Goal: Task Accomplishment & Management: Use online tool/utility

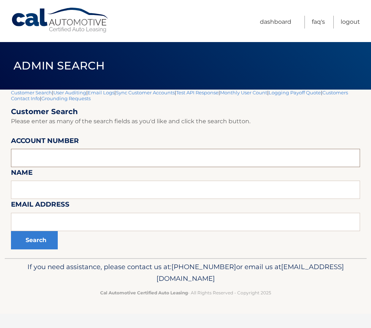
click at [53, 163] on input "text" at bounding box center [185, 158] width 349 height 18
click at [281, 24] on link "Dashboard" at bounding box center [275, 22] width 31 height 13
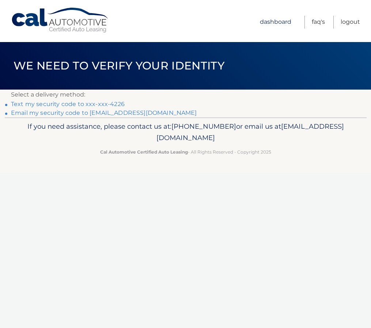
click at [280, 23] on link "Dashboard" at bounding box center [275, 22] width 31 height 13
click at [345, 20] on link "Logout" at bounding box center [349, 22] width 19 height 13
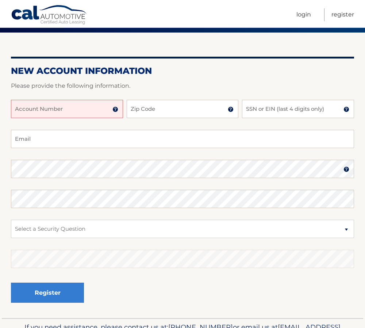
scroll to position [73, 0]
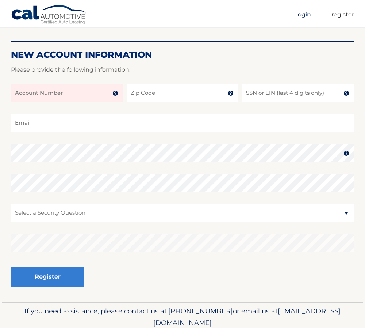
click at [303, 16] on link "Login" at bounding box center [304, 14] width 15 height 13
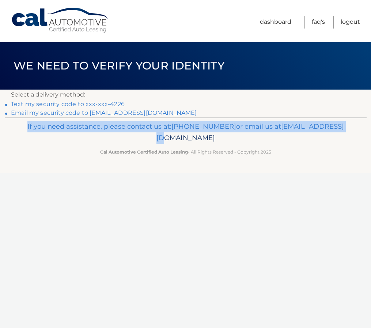
drag, startPoint x: 67, startPoint y: 126, endPoint x: 188, endPoint y: 135, distance: 120.9
click at [188, 135] on p "If you need assistance, please contact us at: 609-807-3200 or email us at Custo…" at bounding box center [186, 132] width 340 height 23
click at [66, 129] on p "If you need assistance, please contact us at: 609-807-3200 or email us at Custo…" at bounding box center [186, 132] width 340 height 23
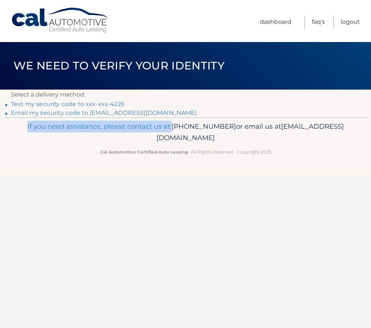
drag, startPoint x: 65, startPoint y: 126, endPoint x: 210, endPoint y: 128, distance: 145.4
click at [210, 128] on p "If you need assistance, please contact us at: 609-807-3200 or email us at Custo…" at bounding box center [186, 132] width 340 height 23
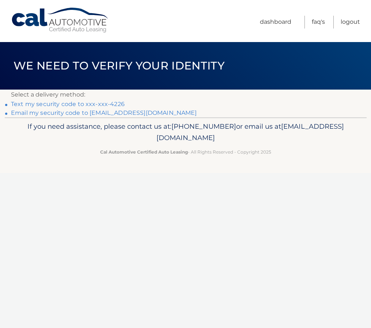
drag, startPoint x: 210, startPoint y: 128, endPoint x: 152, endPoint y: 135, distance: 58.4
click at [156, 135] on span "[EMAIL_ADDRESS][DOMAIN_NAME]" at bounding box center [249, 132] width 187 height 20
drag, startPoint x: 122, startPoint y: 138, endPoint x: 265, endPoint y: 144, distance: 143.6
click at [265, 144] on p "If you need assistance, please contact us at: 609-807-3200 or email us at Custo…" at bounding box center [186, 132] width 340 height 23
click at [121, 137] on p "If you need assistance, please contact us at: 609-807-3200 or email us at Custo…" at bounding box center [186, 132] width 340 height 23
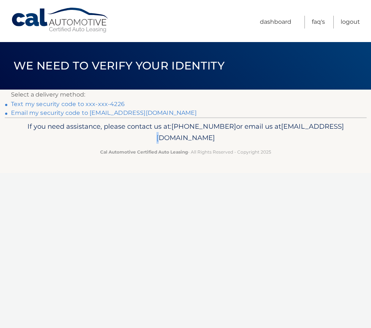
drag, startPoint x: 178, startPoint y: 140, endPoint x: 184, endPoint y: 140, distance: 5.9
click at [184, 140] on span "[EMAIL_ADDRESS][DOMAIN_NAME]" at bounding box center [249, 132] width 187 height 20
drag, startPoint x: 184, startPoint y: 140, endPoint x: 191, endPoint y: 138, distance: 6.7
click at [191, 138] on span "[EMAIL_ADDRESS][DOMAIN_NAME]" at bounding box center [249, 132] width 187 height 20
drag, startPoint x: 199, startPoint y: 138, endPoint x: 253, endPoint y: 143, distance: 53.5
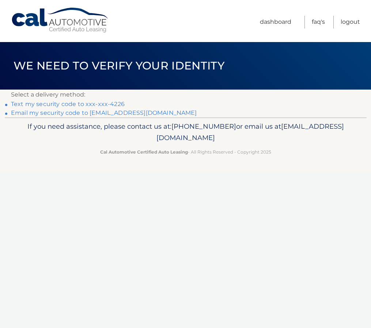
click at [253, 143] on p "If you need assistance, please contact us at: 609-807-3200 or email us at Custo…" at bounding box center [186, 132] width 340 height 23
drag, startPoint x: 253, startPoint y: 143, endPoint x: 198, endPoint y: 146, distance: 55.2
click at [198, 146] on div "If you need assistance, please contact us at: 609-807-3200 or email us at Custo…" at bounding box center [186, 137] width 362 height 41
drag, startPoint x: 184, startPoint y: 138, endPoint x: 255, endPoint y: 139, distance: 70.1
click at [255, 139] on p "If you need assistance, please contact us at: [PHONE_NUMBER] or email us at [EM…" at bounding box center [186, 132] width 340 height 23
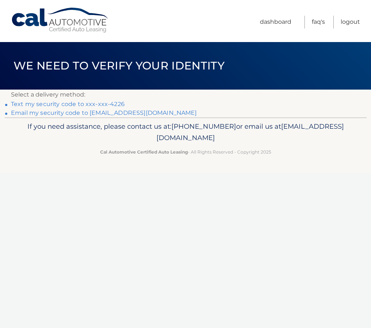
click at [157, 140] on span "[EMAIL_ADDRESS][DOMAIN_NAME]" at bounding box center [249, 132] width 187 height 20
drag, startPoint x: 66, startPoint y: 127, endPoint x: 264, endPoint y: 138, distance: 198.3
click at [264, 138] on p "If you need assistance, please contact us at: 609-807-3200 or email us at Custo…" at bounding box center [186, 132] width 340 height 23
drag, startPoint x: 264, startPoint y: 138, endPoint x: 270, endPoint y: 151, distance: 14.4
click at [270, 151] on p "Cal Automotive Certified Auto Leasing - All Rights Reserved - Copyright 2025" at bounding box center [186, 152] width 340 height 8
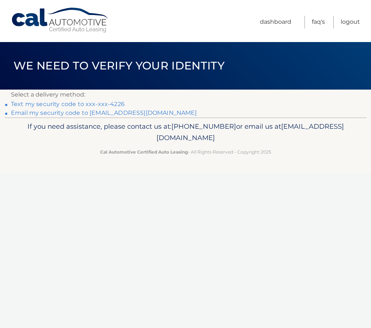
drag, startPoint x: 272, startPoint y: 152, endPoint x: 57, endPoint y: 126, distance: 216.4
click at [57, 126] on div "If you need assistance, please contact us at: 609-807-3200 or email us at Custo…" at bounding box center [186, 137] width 362 height 41
drag, startPoint x: 57, startPoint y: 126, endPoint x: 150, endPoint y: 127, distance: 93.1
click at [150, 127] on p "If you need assistance, please contact us at: 609-807-3200 or email us at Custo…" at bounding box center [186, 132] width 340 height 23
drag, startPoint x: 141, startPoint y: 127, endPoint x: 272, endPoint y: 140, distance: 131.0
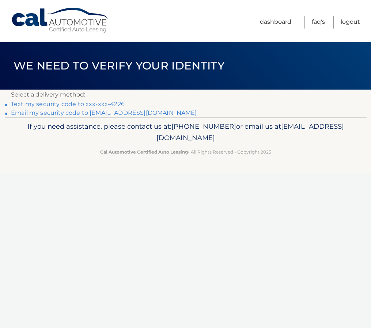
click at [272, 140] on p "If you need assistance, please contact us at: 609-807-3200 or email us at Custo…" at bounding box center [186, 132] width 340 height 23
drag, startPoint x: 272, startPoint y: 140, endPoint x: 256, endPoint y: 139, distance: 16.1
click at [256, 139] on p "If you need assistance, please contact us at: 609-807-3200 or email us at Custo…" at bounding box center [186, 132] width 340 height 23
drag, startPoint x: 250, startPoint y: 140, endPoint x: 51, endPoint y: 124, distance: 199.3
click at [51, 124] on p "If you need assistance, please contact us at: 609-807-3200 or email us at Custo…" at bounding box center [186, 132] width 340 height 23
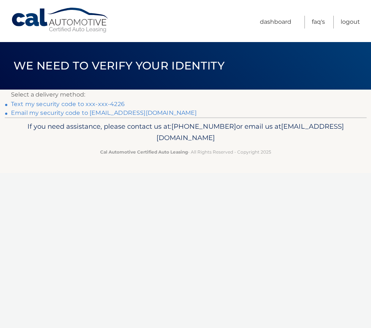
drag, startPoint x: 51, startPoint y: 124, endPoint x: 54, endPoint y: 142, distance: 17.8
click at [54, 142] on p "If you need assistance, please contact us at: 609-807-3200 or email us at Custo…" at bounding box center [186, 132] width 340 height 23
drag, startPoint x: 122, startPoint y: 137, endPoint x: 251, endPoint y: 142, distance: 128.7
click at [251, 142] on p "If you need assistance, please contact us at: 609-807-3200 or email us at Custo…" at bounding box center [186, 132] width 340 height 23
drag, startPoint x: 251, startPoint y: 142, endPoint x: 249, endPoint y: 135, distance: 7.1
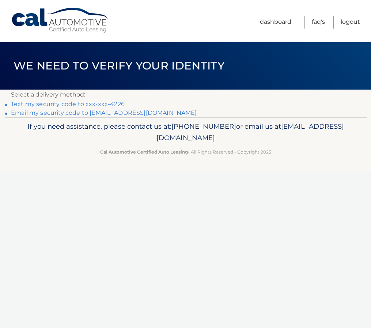
click at [249, 135] on span "[EMAIL_ADDRESS][DOMAIN_NAME]" at bounding box center [249, 132] width 187 height 20
drag, startPoint x: 250, startPoint y: 139, endPoint x: 119, endPoint y: 135, distance: 130.8
click at [119, 135] on p "If you need assistance, please contact us at: 609-807-3200 or email us at Custo…" at bounding box center [186, 132] width 340 height 23
drag, startPoint x: 119, startPoint y: 135, endPoint x: 201, endPoint y: 138, distance: 81.5
click at [201, 138] on span "[EMAIL_ADDRESS][DOMAIN_NAME]" at bounding box center [249, 132] width 187 height 20
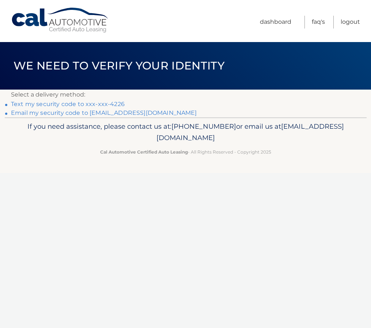
drag, startPoint x: 211, startPoint y: 138, endPoint x: 235, endPoint y: 139, distance: 24.5
click at [235, 139] on span "[EMAIL_ADDRESS][DOMAIN_NAME]" at bounding box center [249, 132] width 187 height 20
click at [276, 22] on link "Dashboard" at bounding box center [275, 22] width 31 height 13
click at [84, 104] on link "Text my security code to xxx-xxx-4226" at bounding box center [68, 103] width 114 height 7
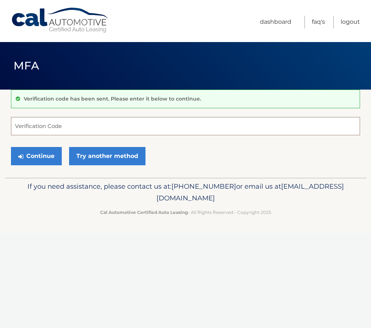
click at [64, 131] on input "Verification Code" at bounding box center [185, 126] width 349 height 18
click at [40, 128] on input "927879" at bounding box center [185, 126] width 349 height 18
click at [30, 129] on input "927879" at bounding box center [185, 126] width 349 height 18
click at [20, 129] on input "927879" at bounding box center [185, 126] width 349 height 18
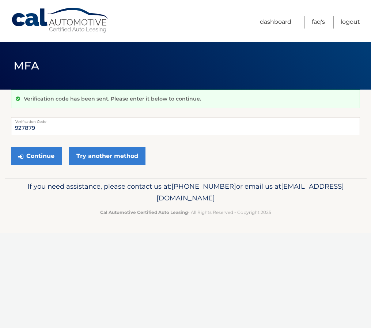
click at [18, 130] on input "927879" at bounding box center [185, 126] width 349 height 18
click at [13, 129] on input "927879" at bounding box center [185, 126] width 349 height 18
click at [24, 128] on input "927879" at bounding box center [185, 126] width 349 height 18
click at [26, 128] on input "927879" at bounding box center [185, 126] width 349 height 18
click at [29, 128] on input "927879" at bounding box center [185, 126] width 349 height 18
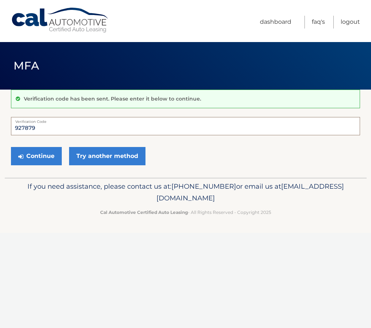
click at [33, 129] on input "927879" at bounding box center [185, 126] width 349 height 18
click at [37, 129] on input "927879" at bounding box center [185, 126] width 349 height 18
click at [32, 129] on input "927879" at bounding box center [185, 126] width 349 height 18
click at [28, 129] on input "927879" at bounding box center [185, 126] width 349 height 18
click at [26, 129] on input "927879" at bounding box center [185, 126] width 349 height 18
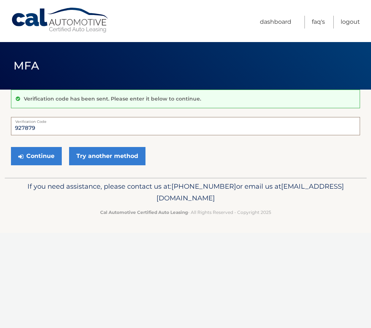
click at [23, 130] on input "927879" at bounding box center [185, 126] width 349 height 18
click at [20, 130] on input "927879" at bounding box center [185, 126] width 349 height 18
click at [18, 130] on input "927879" at bounding box center [185, 126] width 349 height 18
click at [15, 130] on input "927879" at bounding box center [185, 126] width 349 height 18
click at [17, 128] on input "927879" at bounding box center [185, 126] width 349 height 18
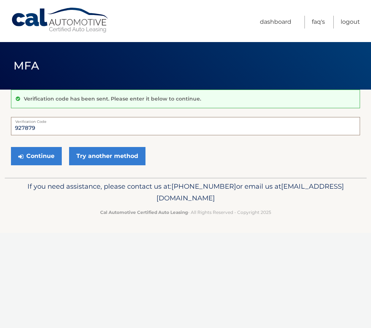
click at [28, 129] on input "927879" at bounding box center [185, 126] width 349 height 18
click at [34, 127] on input "927879" at bounding box center [185, 126] width 349 height 18
type input "927879"
click at [42, 155] on button "Continue" at bounding box center [36, 156] width 51 height 18
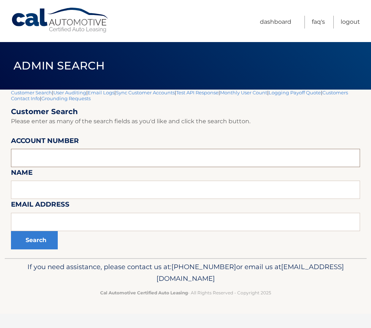
click at [57, 155] on input "text" at bounding box center [185, 158] width 349 height 18
click at [37, 159] on input "text" at bounding box center [185, 158] width 349 height 18
paste input "44455983064"
click at [63, 159] on input "44455983064" at bounding box center [185, 158] width 349 height 18
type input "44455983064"
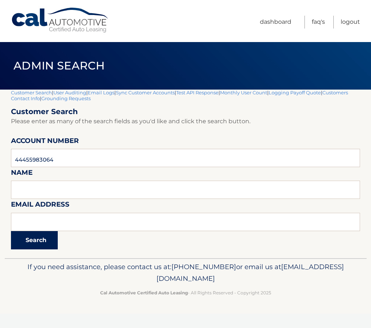
click at [39, 238] on button "Search" at bounding box center [34, 240] width 47 height 18
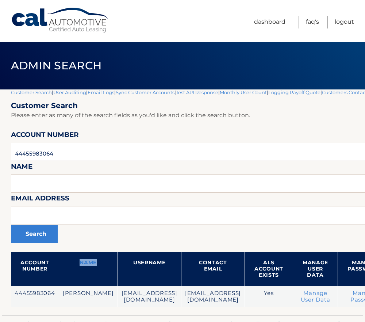
drag, startPoint x: 68, startPoint y: 261, endPoint x: 87, endPoint y: 265, distance: 19.4
click at [87, 265] on th "Name" at bounding box center [88, 269] width 59 height 34
drag, startPoint x: 87, startPoint y: 265, endPoint x: 60, endPoint y: 154, distance: 114.0
click at [60, 154] on input "44455983064" at bounding box center [240, 152] width 459 height 18
drag, startPoint x: 60, startPoint y: 154, endPoint x: 11, endPoint y: 156, distance: 48.6
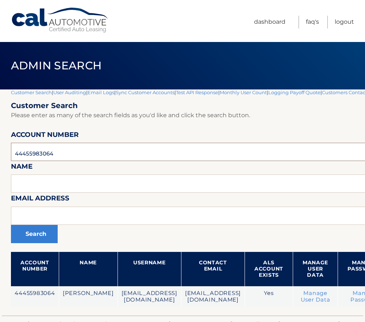
click at [11, 156] on input "44455983064" at bounding box center [240, 152] width 459 height 18
click at [62, 155] on input "44455983064" at bounding box center [240, 152] width 459 height 18
click at [55, 153] on input "44455983064" at bounding box center [240, 152] width 459 height 18
click at [48, 155] on input "44455983064" at bounding box center [240, 152] width 459 height 18
click at [37, 154] on input "44455983064" at bounding box center [240, 152] width 459 height 18
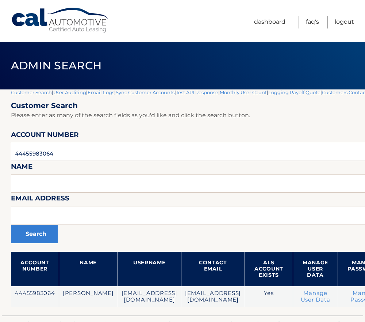
click at [27, 152] on input "44455983064" at bounding box center [240, 152] width 459 height 18
click at [19, 154] on input "44455983064" at bounding box center [240, 152] width 459 height 18
click at [17, 154] on input "44455983064" at bounding box center [240, 152] width 459 height 18
click at [28, 154] on input "44455983064" at bounding box center [240, 152] width 459 height 18
click at [38, 154] on input "44455983064" at bounding box center [240, 152] width 459 height 18
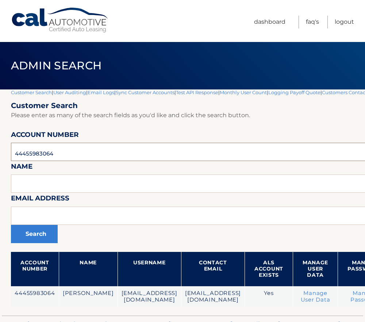
click at [47, 155] on input "44455983064" at bounding box center [240, 152] width 459 height 18
click at [58, 155] on input "44455983064" at bounding box center [240, 152] width 459 height 18
click at [48, 155] on input "44455983064" at bounding box center [240, 152] width 459 height 18
click at [40, 155] on input "44455983064" at bounding box center [240, 152] width 459 height 18
click at [37, 156] on input "44455983064" at bounding box center [240, 152] width 459 height 18
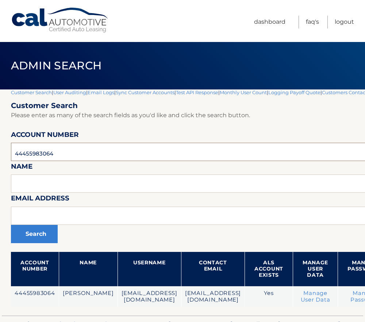
click at [29, 156] on input "44455983064" at bounding box center [240, 152] width 459 height 18
click at [19, 154] on input "44455983064" at bounding box center [240, 152] width 459 height 18
click at [17, 154] on input "44455983064" at bounding box center [240, 152] width 459 height 18
click at [27, 155] on input "44455983064" at bounding box center [240, 152] width 459 height 18
click at [35, 155] on input "44455983064" at bounding box center [240, 152] width 459 height 18
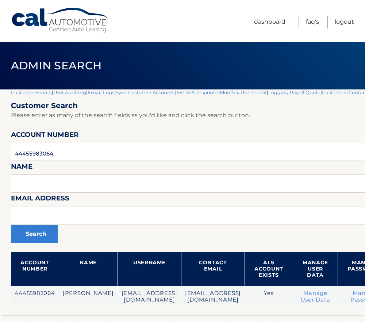
click at [37, 155] on input "44455983064" at bounding box center [240, 152] width 459 height 18
click at [43, 153] on input "44455983064" at bounding box center [240, 152] width 459 height 18
click at [48, 153] on input "44455983064" at bounding box center [240, 152] width 459 height 18
click at [53, 153] on input "44455983064" at bounding box center [240, 152] width 459 height 18
click at [47, 154] on input "44455983064" at bounding box center [240, 152] width 459 height 18
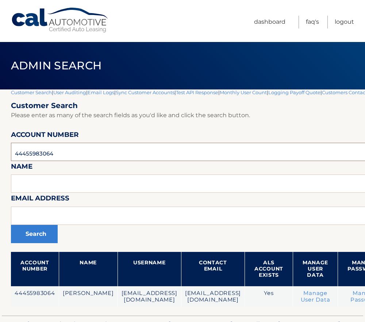
click at [41, 156] on input "44455983064" at bounding box center [240, 152] width 459 height 18
click at [32, 155] on input "44455983064" at bounding box center [240, 152] width 459 height 18
click at [24, 156] on input "44455983064" at bounding box center [240, 152] width 459 height 18
click at [16, 155] on input "44455983064" at bounding box center [240, 152] width 459 height 18
click at [23, 155] on input "44455983064" at bounding box center [240, 152] width 459 height 18
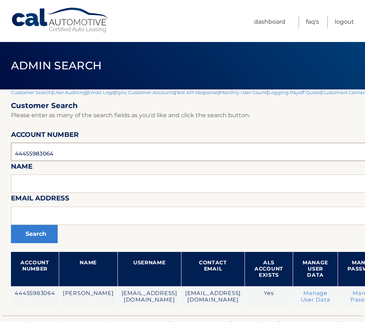
click at [30, 155] on input "44455983064" at bounding box center [240, 152] width 459 height 18
click at [41, 154] on input "44455983064" at bounding box center [240, 152] width 459 height 18
click at [53, 152] on input "44455983064" at bounding box center [240, 152] width 459 height 18
click at [62, 156] on input "44455983064" at bounding box center [240, 152] width 459 height 18
drag, startPoint x: 59, startPoint y: 155, endPoint x: 1, endPoint y: 156, distance: 58.5
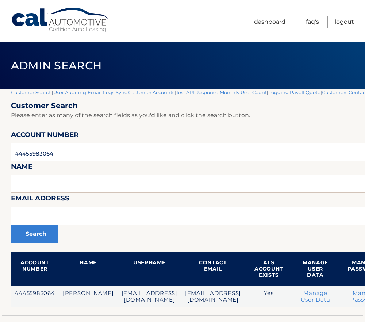
click at [1, 156] on section "Customer Search | User Auditing | Email Logs | Sync Customer Accounts | Test AP…" at bounding box center [182, 202] width 365 height 226
click at [61, 153] on input "44455983064" at bounding box center [240, 152] width 459 height 18
click at [38, 153] on input "44455983064" at bounding box center [240, 152] width 459 height 18
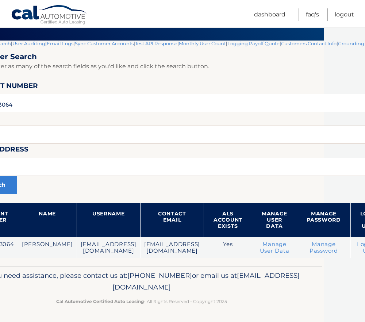
scroll to position [49, 0]
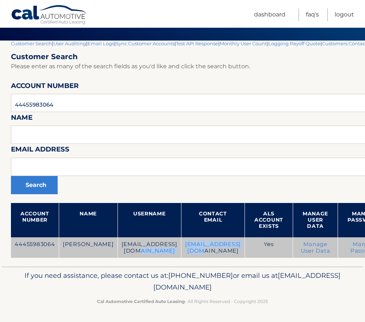
drag, startPoint x: 249, startPoint y: 245, endPoint x: 174, endPoint y: 248, distance: 74.6
click at [174, 248] on tr "44455983064 BEATRICE ROUSE peach4096@gmail.com peach4096@gmail.com Yes Manage U…" at bounding box center [240, 247] width 459 height 21
drag, startPoint x: 174, startPoint y: 248, endPoint x: 194, endPoint y: 253, distance: 20.5
click at [194, 253] on td "peach4096@gmail.com" at bounding box center [213, 247] width 64 height 21
drag, startPoint x: 248, startPoint y: 243, endPoint x: 172, endPoint y: 247, distance: 76.0
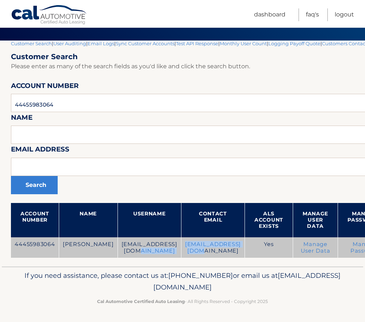
click at [172, 247] on tr "44455983064 BEATRICE ROUSE peach4096@gmail.com peach4096@gmail.com Yes Manage U…" at bounding box center [240, 247] width 459 height 21
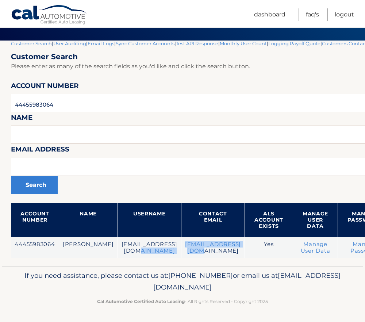
drag, startPoint x: 63, startPoint y: 275, endPoint x: 285, endPoint y: 287, distance: 222.3
click at [285, 287] on p "If you need assistance, please contact us at: 609-807-3200 or email us at Custo…" at bounding box center [183, 281] width 340 height 23
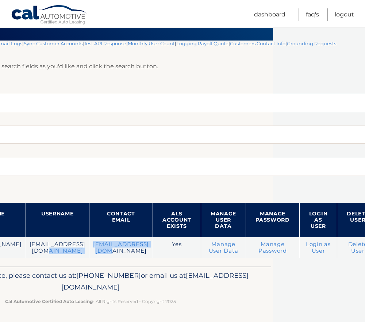
scroll to position [49, 113]
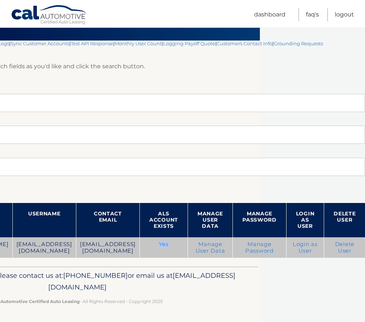
drag, startPoint x: 168, startPoint y: 244, endPoint x: 150, endPoint y: 246, distance: 18.4
click at [150, 246] on td "Yes" at bounding box center [164, 247] width 48 height 21
drag, startPoint x: 150, startPoint y: 246, endPoint x: 165, endPoint y: 245, distance: 15.0
click at [165, 245] on td "Yes" at bounding box center [164, 247] width 48 height 21
drag, startPoint x: 172, startPoint y: 248, endPoint x: 147, endPoint y: 248, distance: 25.2
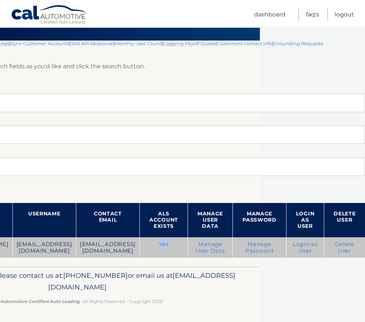
click at [147, 248] on td "Yes" at bounding box center [164, 247] width 48 height 21
drag, startPoint x: 147, startPoint y: 248, endPoint x: 166, endPoint y: 246, distance: 18.7
click at [166, 246] on td "Yes" at bounding box center [164, 247] width 48 height 21
drag, startPoint x: 172, startPoint y: 246, endPoint x: 148, endPoint y: 249, distance: 23.9
click at [148, 249] on td "Yes" at bounding box center [164, 247] width 48 height 21
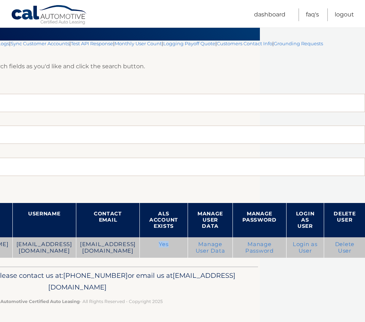
drag, startPoint x: 148, startPoint y: 249, endPoint x: 172, endPoint y: 252, distance: 24.0
click at [172, 252] on td "Yes" at bounding box center [164, 247] width 48 height 21
drag, startPoint x: 169, startPoint y: 245, endPoint x: 146, endPoint y: 246, distance: 22.7
click at [146, 246] on td "Yes" at bounding box center [164, 247] width 48 height 21
drag, startPoint x: 146, startPoint y: 246, endPoint x: 178, endPoint y: 245, distance: 31.1
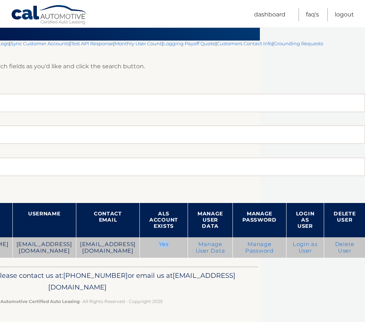
click at [178, 245] on td "Yes" at bounding box center [164, 247] width 48 height 21
drag, startPoint x: 171, startPoint y: 246, endPoint x: 154, endPoint y: 246, distance: 17.2
click at [154, 246] on td "Yes" at bounding box center [164, 247] width 48 height 21
drag, startPoint x: 154, startPoint y: 246, endPoint x: 168, endPoint y: 249, distance: 14.5
click at [168, 249] on td "Yes" at bounding box center [164, 247] width 48 height 21
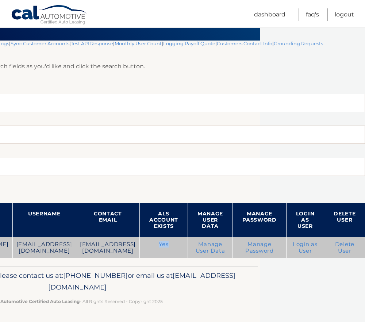
drag, startPoint x: 169, startPoint y: 245, endPoint x: 155, endPoint y: 247, distance: 14.0
click at [155, 247] on td "Yes" at bounding box center [164, 247] width 48 height 21
drag, startPoint x: 155, startPoint y: 247, endPoint x: 167, endPoint y: 248, distance: 12.2
click at [167, 248] on td "Yes" at bounding box center [164, 247] width 48 height 21
drag, startPoint x: 167, startPoint y: 245, endPoint x: 148, endPoint y: 247, distance: 18.8
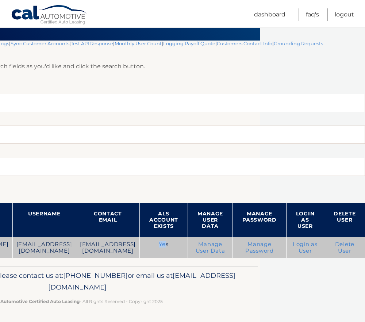
click at [148, 247] on td "Yes" at bounding box center [164, 247] width 48 height 21
drag, startPoint x: 148, startPoint y: 247, endPoint x: 169, endPoint y: 246, distance: 21.2
click at [169, 246] on td "Yes" at bounding box center [164, 247] width 48 height 21
drag, startPoint x: 172, startPoint y: 244, endPoint x: 152, endPoint y: 245, distance: 19.8
click at [152, 245] on td "Yes" at bounding box center [164, 247] width 48 height 21
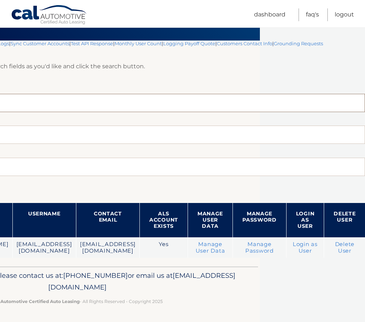
click at [61, 104] on input "44455983064" at bounding box center [135, 103] width 459 height 18
paste input "44455991072"
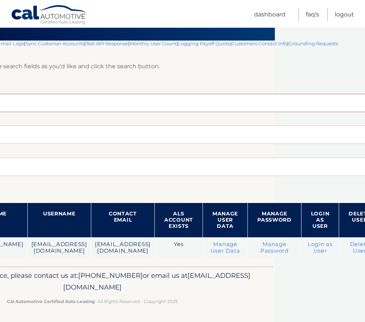
scroll to position [49, 0]
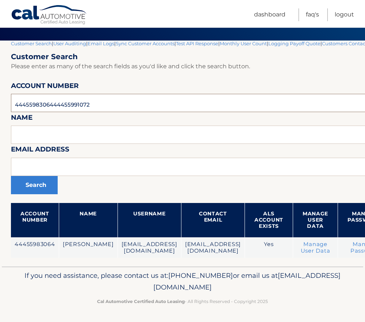
click at [65, 108] on input "4445598306444455991072" at bounding box center [240, 103] width 459 height 18
click at [65, 107] on input "4445598306444455991072" at bounding box center [240, 103] width 459 height 18
paste input "text"
type input "44455991072"
click at [38, 183] on button "Search" at bounding box center [34, 185] width 47 height 18
